Goal: Task Accomplishment & Management: Manage account settings

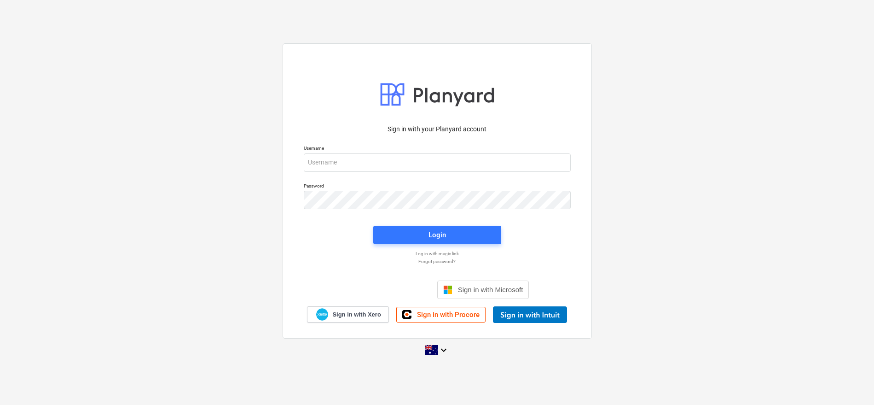
click at [74, 67] on div "Sign in with your Planyard account Username Password Login Log in with magic li…" at bounding box center [437, 202] width 874 height 332
click at [371, 150] on p "Username" at bounding box center [437, 149] width 267 height 8
click at [364, 168] on input "email" at bounding box center [437, 162] width 267 height 18
click at [202, 151] on div "Sign in with your Planyard account Username Password Login Log in with magic li…" at bounding box center [437, 202] width 874 height 332
click at [837, 196] on div "Sign in with your Planyard account Username Password Login Log in with magic li…" at bounding box center [437, 202] width 874 height 332
